Goal: Task Accomplishment & Management: Use online tool/utility

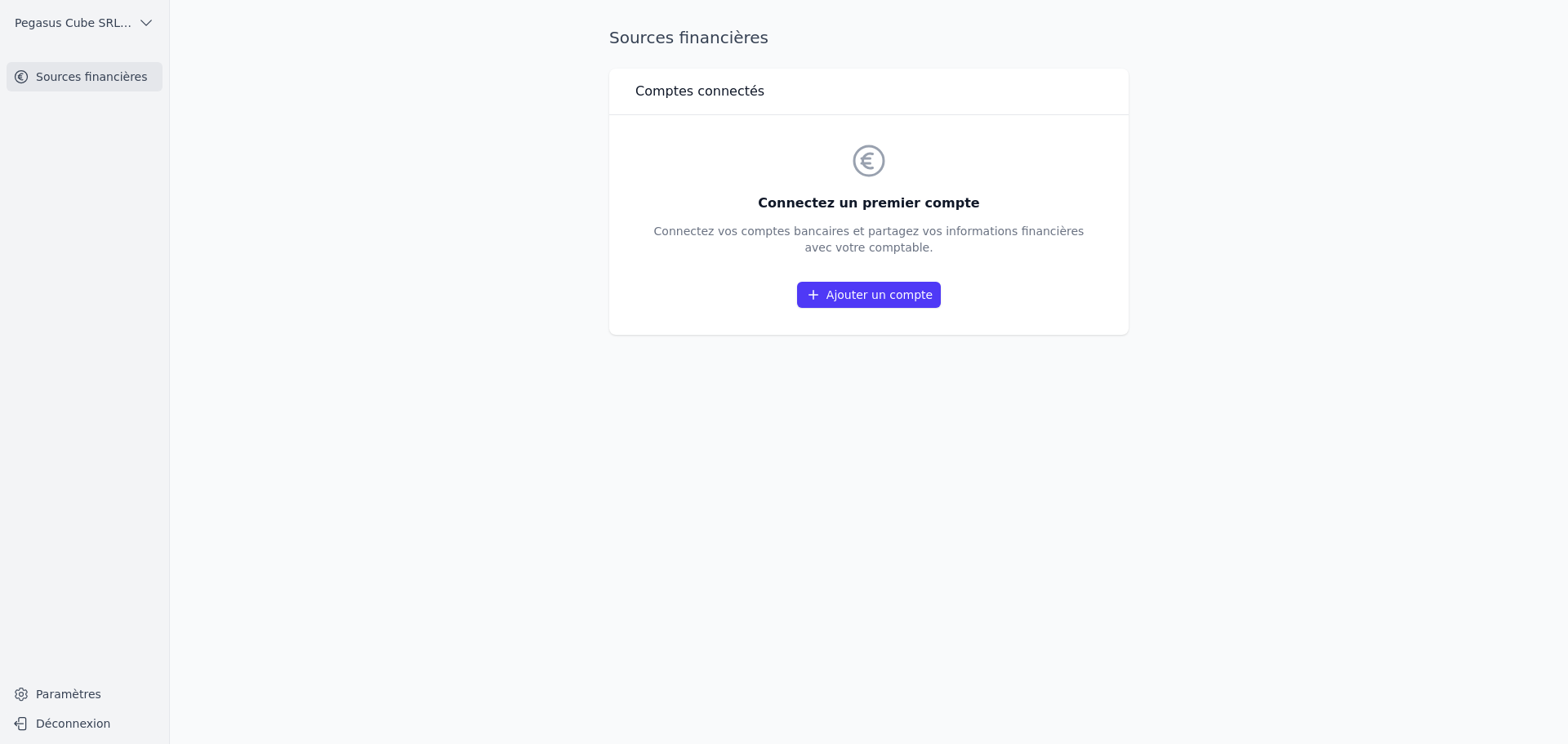
click at [865, 294] on link "Ajouter un compte" at bounding box center [869, 295] width 144 height 26
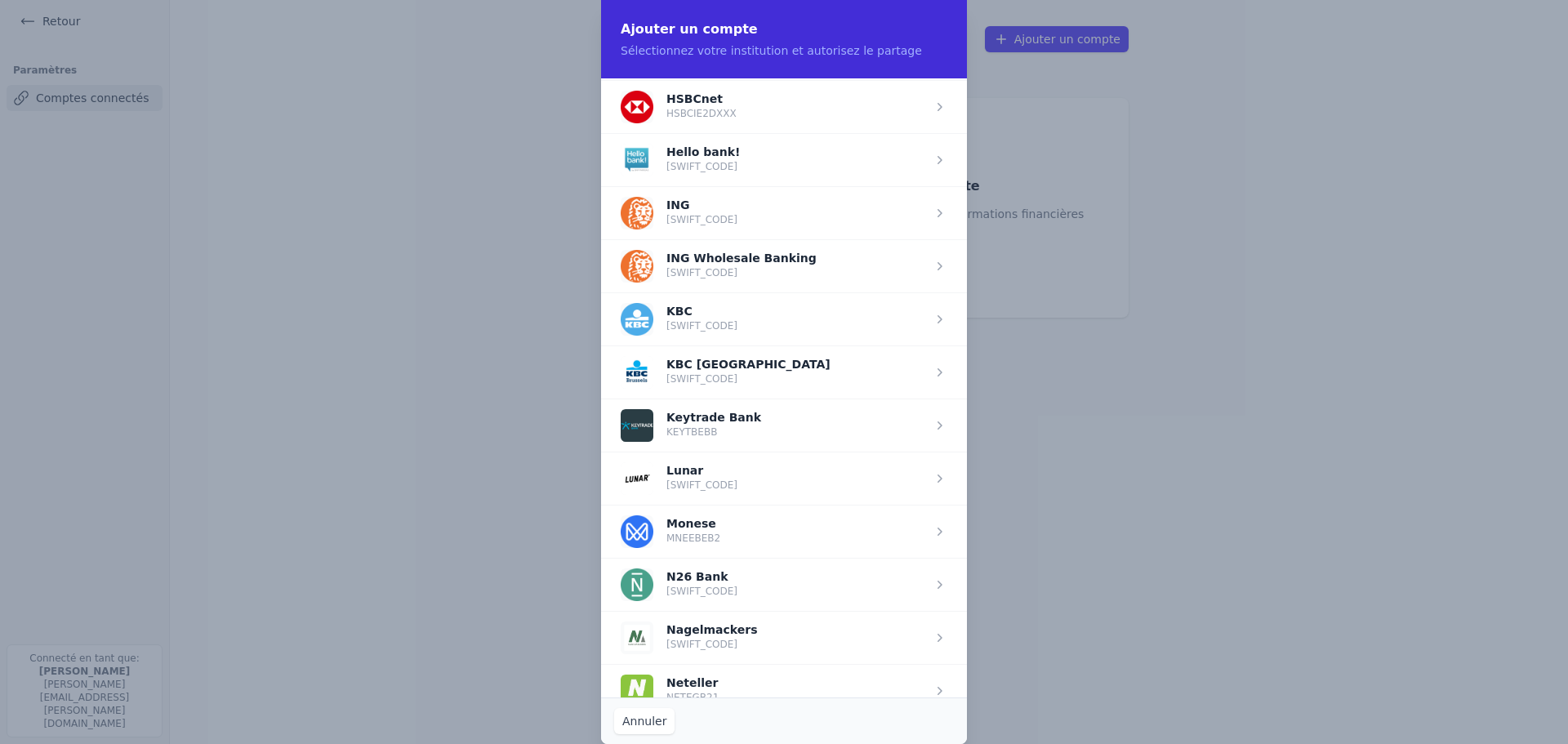
scroll to position [1061, 0]
click at [682, 363] on span "button" at bounding box center [784, 371] width 366 height 53
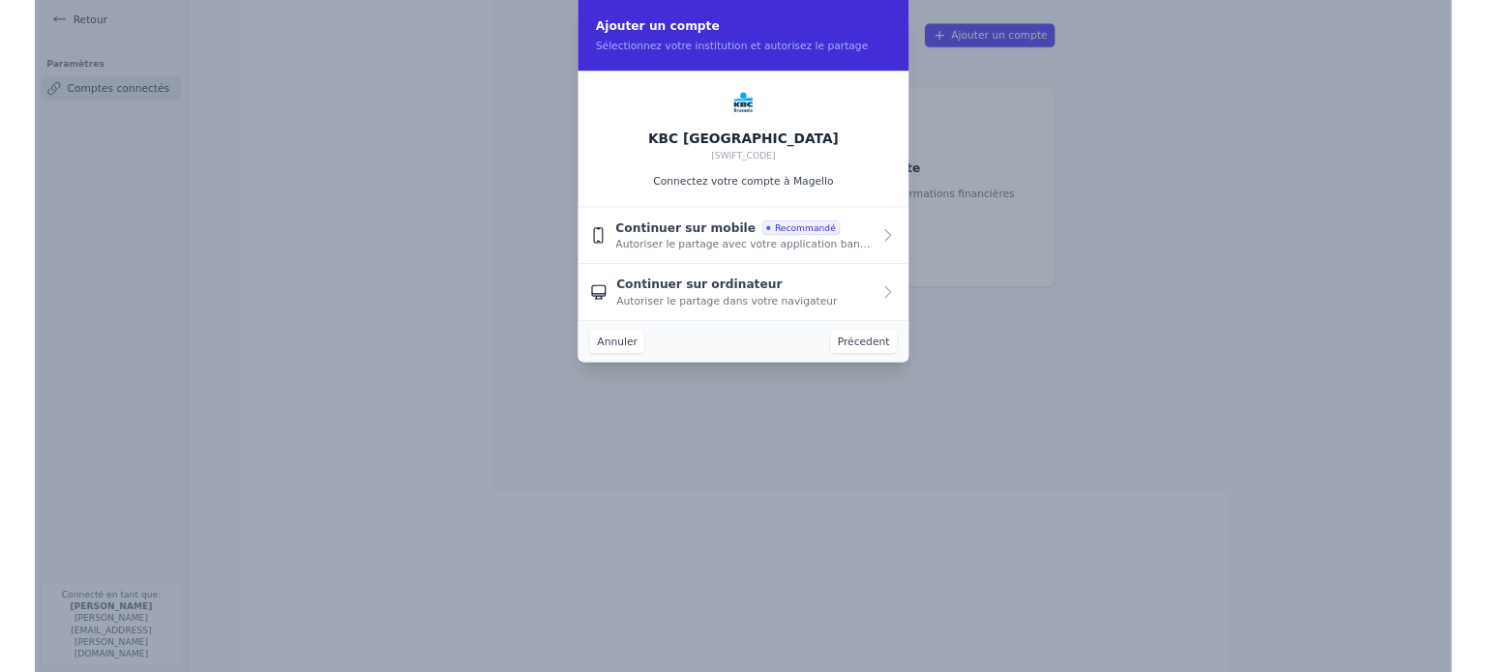
scroll to position [0, 0]
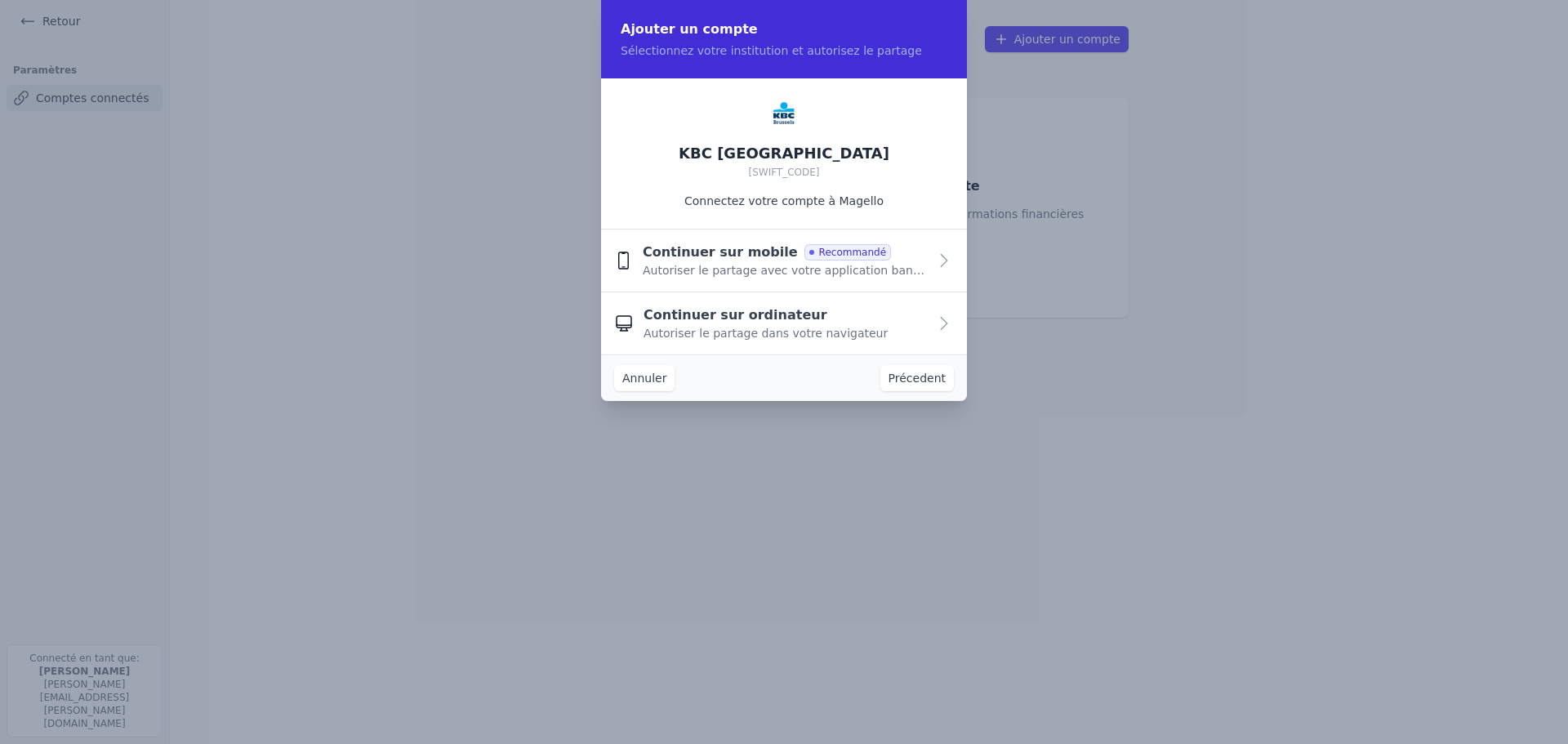
click at [693, 272] on span "Autoriser le partage avec votre application bancaire" at bounding box center [785, 270] width 285 height 16
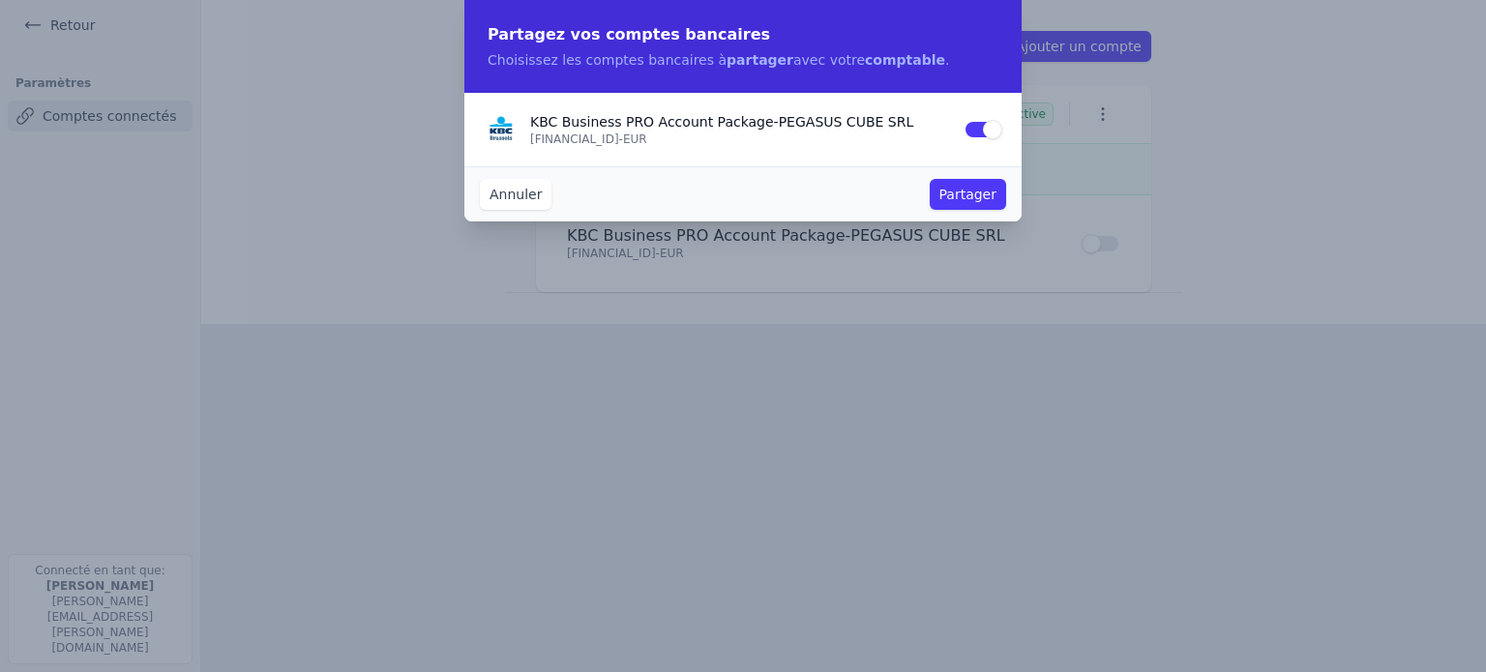
click at [952, 193] on button "Partager" at bounding box center [968, 194] width 76 height 31
